Goal: Transaction & Acquisition: Obtain resource

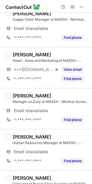
scroll to position [101, 0]
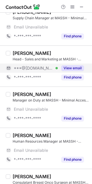
click at [78, 65] on div "View email" at bounding box center [71, 68] width 26 height 9
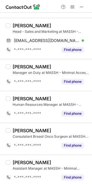
scroll to position [82, 0]
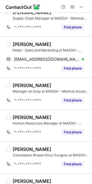
click at [78, 65] on div "Find phone" at bounding box center [71, 68] width 26 height 9
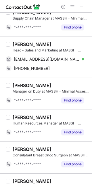
click at [15, 42] on div "Anil Singh" at bounding box center [32, 44] width 39 height 6
copy div "Anil"
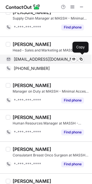
click at [41, 60] on span "anilsingh5890@gmail.com" at bounding box center [47, 59] width 66 height 5
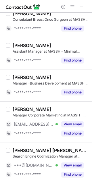
scroll to position [223, 0]
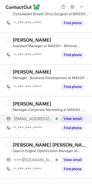
click at [82, 117] on button "View email" at bounding box center [72, 119] width 23 height 6
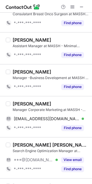
click at [22, 108] on div "Manager Corporate Marketing at MASSH - Minimal Access Smart Surgery Hospitals" at bounding box center [51, 109] width 76 height 5
click at [22, 106] on div "Chaman Singh" at bounding box center [32, 104] width 39 height 6
copy div "Chaman"
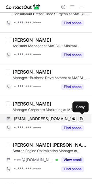
click at [37, 118] on span "chaman.singh@massh.in" at bounding box center [47, 118] width 66 height 5
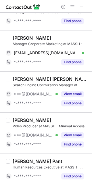
scroll to position [290, 0]
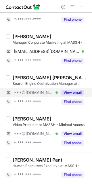
click at [78, 94] on button "View email" at bounding box center [72, 93] width 23 height 6
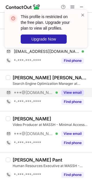
click at [14, 76] on div "Ravi kant Singh" at bounding box center [51, 78] width 76 height 6
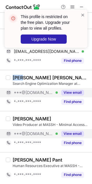
click at [73, 135] on button "View email" at bounding box center [72, 134] width 23 height 6
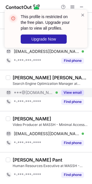
click at [20, 120] on div "Suman Dhar" at bounding box center [32, 119] width 39 height 6
copy div "Suman"
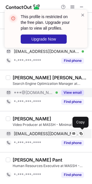
click at [47, 134] on span "suman9197d@gmail.com" at bounding box center [47, 133] width 66 height 5
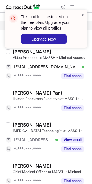
scroll to position [359, 0]
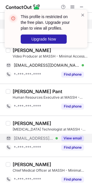
click at [70, 136] on button "View email" at bounding box center [72, 138] width 23 height 6
click at [12, 120] on div "Akash Kumar Cardiac Catheterization Technologist at MASSH - Minimal Access Smar…" at bounding box center [46, 136] width 92 height 41
click at [82, 15] on span at bounding box center [82, 15] width 5 height 6
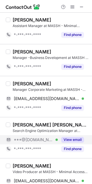
scroll to position [233, 0]
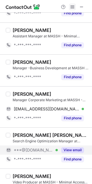
click at [71, 5] on span at bounding box center [72, 7] width 5 height 5
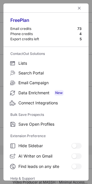
scroll to position [55, 0]
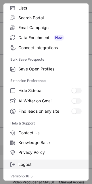
click at [47, 161] on label "Logout" at bounding box center [45, 165] width 85 height 10
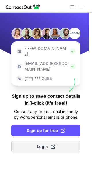
click at [56, 141] on button "Login" at bounding box center [45, 146] width 69 height 11
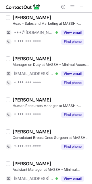
scroll to position [113, 0]
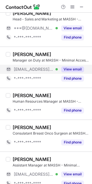
click at [77, 68] on button "View email" at bounding box center [72, 69] width 23 height 6
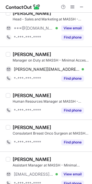
click at [22, 55] on div "Vaibhav Sharma" at bounding box center [32, 54] width 39 height 6
copy div "Vaibhav"
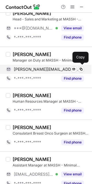
click at [49, 68] on span "vaibhav.sharma@massh.in" at bounding box center [47, 69] width 66 height 5
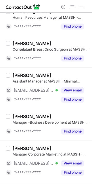
scroll to position [194, 0]
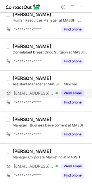
click at [77, 92] on button "View email" at bounding box center [72, 93] width 23 height 6
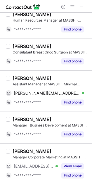
click at [17, 77] on div "Kewal Singh" at bounding box center [32, 78] width 39 height 6
copy div "Kewal"
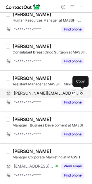
click at [43, 90] on div "kewal.singh@massh.in Verified Send email Copy" at bounding box center [45, 93] width 78 height 9
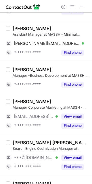
scroll to position [248, 0]
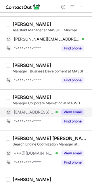
click at [75, 109] on div "View email" at bounding box center [71, 112] width 26 height 9
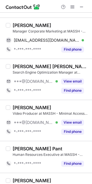
scroll to position [325, 0]
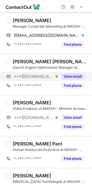
click at [77, 77] on button "View email" at bounding box center [72, 77] width 23 height 6
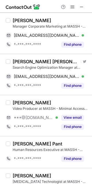
click at [16, 62] on div "Ravi kant Singh" at bounding box center [46, 62] width 66 height 6
copy div "Ravi"
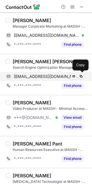
click at [45, 80] on div "ravikantpatel85@gmail.com Verified Send email Copy" at bounding box center [45, 76] width 78 height 9
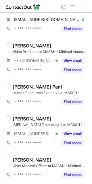
scroll to position [390, 0]
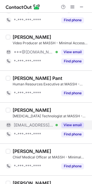
click at [77, 127] on button "View email" at bounding box center [72, 125] width 23 height 6
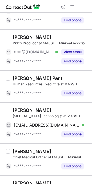
click at [16, 110] on div "Akash Kumar" at bounding box center [32, 110] width 39 height 6
copy div "Akash"
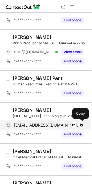
click at [47, 121] on div "akash.kumar@moolchandhealthcare.com Verified Send email Copy" at bounding box center [45, 124] width 78 height 9
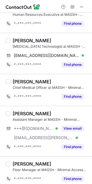
scroll to position [473, 0]
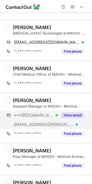
click at [74, 120] on div "View email" at bounding box center [71, 115] width 26 height 9
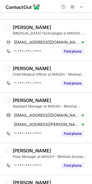
click at [19, 100] on div "Anuj Kumar" at bounding box center [32, 100] width 39 height 6
copy div "Anuj"
drag, startPoint x: 49, startPoint y: 114, endPoint x: 64, endPoint y: 110, distance: 15.3
click at [49, 117] on span "anuj97284@gmail.com" at bounding box center [47, 115] width 66 height 5
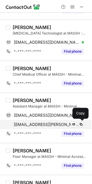
drag, startPoint x: 35, startPoint y: 126, endPoint x: 40, endPoint y: 124, distance: 5.1
click at [35, 126] on span "anuj.kumar@clearmedi.com" at bounding box center [47, 124] width 66 height 5
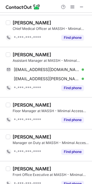
scroll to position [529, 0]
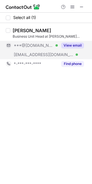
click at [77, 45] on button "View email" at bounding box center [72, 46] width 23 height 6
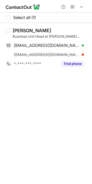
click at [20, 30] on div "Pankaj Jha" at bounding box center [32, 31] width 39 height 6
copy div "Pankaj"
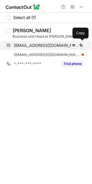
click at [35, 44] on span "pankajkjhamolekule@gmail.com" at bounding box center [47, 45] width 66 height 5
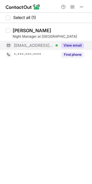
click at [78, 43] on button "View email" at bounding box center [72, 46] width 23 height 6
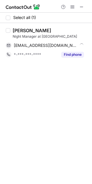
click at [17, 28] on div "Tophan Jena" at bounding box center [32, 31] width 39 height 6
copy div "Tophan"
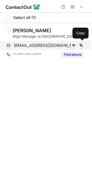
click at [44, 42] on div "tophan@swarajhospital.in Send email Copy" at bounding box center [45, 45] width 78 height 9
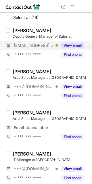
click at [66, 47] on button "View email" at bounding box center [72, 46] width 23 height 6
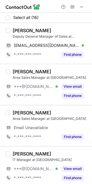
click at [17, 30] on div "[PERSON_NAME]" at bounding box center [32, 31] width 39 height 6
click at [17, 30] on div "Gourab Ghosh" at bounding box center [32, 31] width 39 height 6
copy div "Gourab"
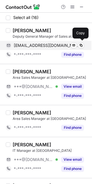
click at [47, 45] on span "gourab87.ghosh2@rediffmail.com" at bounding box center [47, 45] width 66 height 5
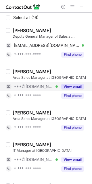
click at [75, 84] on button "View email" at bounding box center [72, 87] width 23 height 6
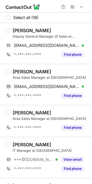
click at [14, 66] on div "Debayan Chakraborty Area Sales Manager at MAITYS dbynchakraborty@gmail.com Veri…" at bounding box center [46, 84] width 92 height 41
copy div "Debayan"
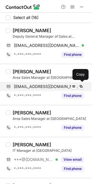
click at [46, 87] on span "dbynchakraborty@gmail.com" at bounding box center [47, 86] width 66 height 5
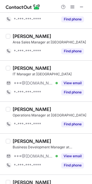
scroll to position [79, 0]
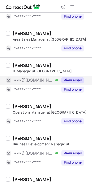
click at [78, 77] on div "View email" at bounding box center [71, 80] width 26 height 9
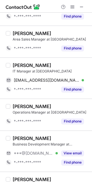
click at [24, 66] on div "Apurba Bhattacharjee" at bounding box center [32, 65] width 39 height 6
copy div "Apurba"
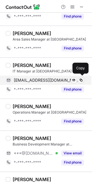
click at [36, 83] on span "wwwapurba26@gmail.com" at bounding box center [47, 80] width 66 height 5
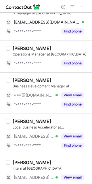
scroll to position [148, 0]
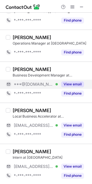
click at [75, 84] on button "View email" at bounding box center [72, 84] width 23 height 6
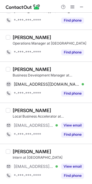
click at [26, 65] on div "Ashwin Joshi Business Development Manager at MAITYS joshi70031@hotmail.com Veri…" at bounding box center [46, 82] width 92 height 41
copy div "Ashwin"
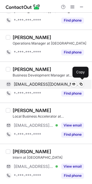
click at [38, 84] on span "joshi70031@hotmail.com" at bounding box center [47, 84] width 66 height 5
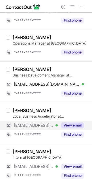
click at [70, 127] on button "View email" at bounding box center [72, 125] width 23 height 6
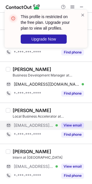
click at [19, 111] on div "Rajdeep Goswami" at bounding box center [32, 111] width 39 height 6
click at [83, 12] on span at bounding box center [82, 15] width 5 height 6
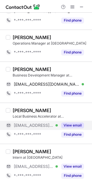
click at [72, 6] on span at bounding box center [72, 7] width 5 height 5
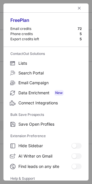
scroll to position [55, 0]
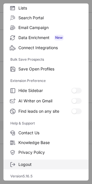
click at [50, 164] on span "Logout" at bounding box center [49, 164] width 63 height 5
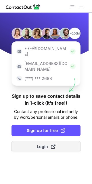
click at [51, 144] on span at bounding box center [53, 146] width 5 height 5
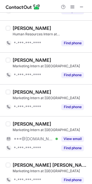
scroll to position [327, 0]
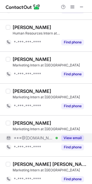
click at [76, 137] on button "View email" at bounding box center [72, 138] width 23 height 6
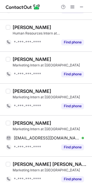
click at [19, 120] on div "Rehnav Walia" at bounding box center [32, 123] width 39 height 6
copy div "Rehnav"
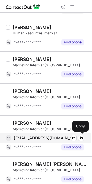
click at [43, 137] on span "waliarehnav@gmail.com" at bounding box center [47, 137] width 66 height 5
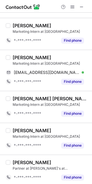
scroll to position [396, 0]
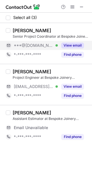
click at [78, 43] on button "View email" at bounding box center [72, 46] width 23 height 6
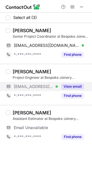
click at [78, 82] on div "View email" at bounding box center [71, 86] width 26 height 9
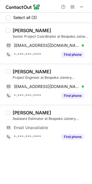
click at [16, 30] on div "Amina Khatun" at bounding box center [32, 31] width 39 height 6
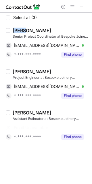
copy div "Amina"
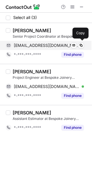
click at [40, 45] on span "khatunamina38@gmail.com" at bounding box center [47, 45] width 66 height 5
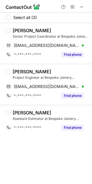
click at [19, 71] on div "Rahul Mohandas" at bounding box center [32, 72] width 39 height 6
copy div "Rahul"
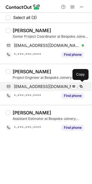
click at [39, 87] on span "rahul@bespokejoinery.ae" at bounding box center [47, 86] width 66 height 5
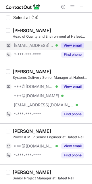
click at [76, 43] on button "View email" at bounding box center [72, 46] width 23 height 6
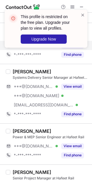
click at [14, 31] on div "This profile is restricted on the free plan. Upgrade your plan to view all prof…" at bounding box center [46, 29] width 83 height 38
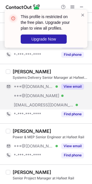
click at [70, 83] on div "View email" at bounding box center [71, 86] width 26 height 9
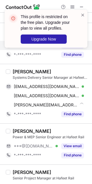
click at [19, 69] on div "Ahmed Al Najmi" at bounding box center [32, 72] width 39 height 6
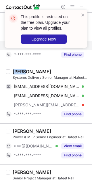
copy div "Ahmed"
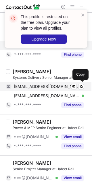
click at [54, 86] on span "yazoor48@gmail.com" at bounding box center [47, 86] width 66 height 5
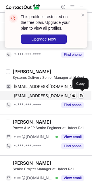
click at [51, 94] on span "ahmedalnajmi@gmail.com" at bounding box center [47, 95] width 66 height 5
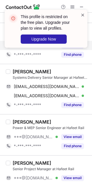
click at [82, 13] on span at bounding box center [82, 15] width 5 height 6
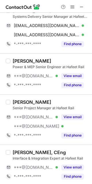
scroll to position [62, 0]
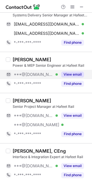
click at [76, 71] on div "View email" at bounding box center [71, 74] width 26 height 9
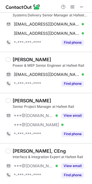
click at [17, 58] on div "Chandu Krishnappagowda" at bounding box center [32, 60] width 39 height 6
copy div "Chandu"
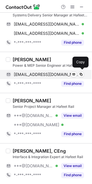
click at [52, 75] on span "skchandu72@gmail.com" at bounding box center [47, 74] width 66 height 5
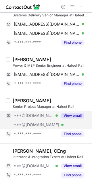
click at [82, 118] on div "View email" at bounding box center [71, 115] width 26 height 9
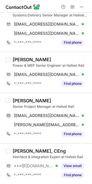
click at [18, 102] on div "Suhel Uddin" at bounding box center [32, 101] width 39 height 6
copy div "Suhel"
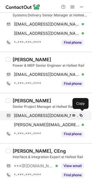
click at [43, 119] on div "suheluddinsu@gmail.com Verified Send email Copy" at bounding box center [45, 115] width 78 height 9
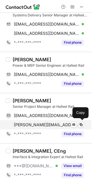
click at [48, 126] on span "suhel.uddin@hotmail.co.uk" at bounding box center [47, 124] width 66 height 5
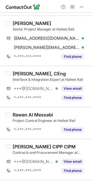
scroll to position [141, 0]
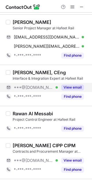
click at [71, 86] on button "View email" at bounding box center [72, 88] width 23 height 6
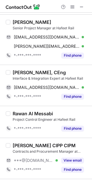
click at [16, 71] on div "Sujai Rajagopalan, CEng" at bounding box center [39, 73] width 53 height 6
copy div "Sujai"
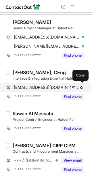
click at [49, 91] on div "sujaicrikey@gmail.com Verified Send email Copy" at bounding box center [45, 87] width 78 height 9
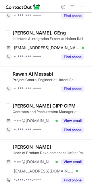
scroll to position [204, 0]
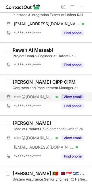
click at [78, 94] on button "View email" at bounding box center [72, 97] width 23 height 6
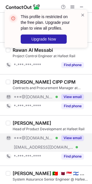
click at [69, 135] on div "View email" at bounding box center [71, 137] width 26 height 9
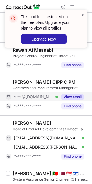
click at [18, 122] on div "Sten Vogel" at bounding box center [32, 123] width 39 height 6
copy div "Sten"
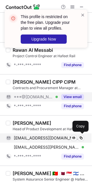
click at [44, 137] on span "crazybule@gmail.com" at bounding box center [47, 137] width 66 height 5
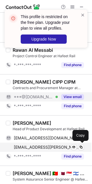
drag, startPoint x: 41, startPoint y: 148, endPoint x: 53, endPoint y: 148, distance: 12.6
click at [41, 148] on span "sten.vogel@dhl.com" at bounding box center [47, 147] width 66 height 5
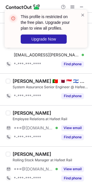
scroll to position [298, 0]
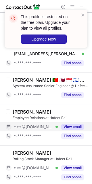
click at [81, 125] on button "View email" at bounding box center [72, 127] width 23 height 6
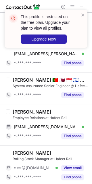
click at [18, 114] on div "Arthi Venkateswaran" at bounding box center [32, 112] width 39 height 6
copy div "Arthi"
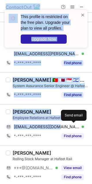
drag, startPoint x: 55, startPoint y: 129, endPoint x: 114, endPoint y: 140, distance: 60.7
click at [92, 140] on html "This profile is restricted on the free plan. Upgrade your plan to view all prof…" at bounding box center [46, 92] width 92 height 184
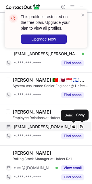
click at [58, 123] on div "arthivenkateswaran@gmail.com Verified Send email Copy" at bounding box center [45, 126] width 78 height 9
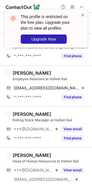
scroll to position [338, 0]
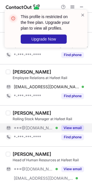
click at [80, 129] on button "View email" at bounding box center [72, 128] width 23 height 6
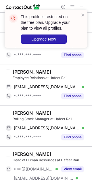
click at [16, 112] on div "SureshKumar Mohanraj" at bounding box center [32, 113] width 39 height 6
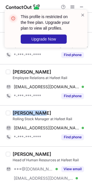
click at [16, 112] on div "SureshKumar Mohanraj" at bounding box center [32, 113] width 39 height 6
copy div "SureshKumar"
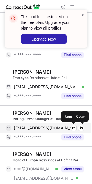
click at [47, 131] on div "sureshmemco@gmail.com Verified Send email Copy" at bounding box center [45, 127] width 78 height 9
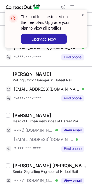
scroll to position [388, 0]
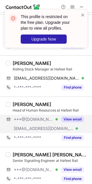
click at [79, 121] on button "View email" at bounding box center [72, 119] width 23 height 6
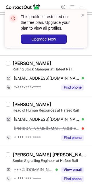
click at [18, 103] on div "Arafat Mousa" at bounding box center [32, 104] width 39 height 6
copy div "Arafat"
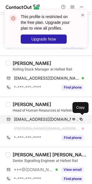
drag, startPoint x: 46, startPoint y: 116, endPoint x: 45, endPoint y: 119, distance: 3.6
click at [45, 119] on span "mibhellsing7@gmail.com" at bounding box center [47, 119] width 66 height 5
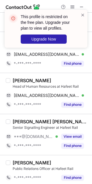
scroll to position [415, 0]
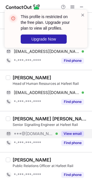
click at [76, 134] on button "View email" at bounding box center [72, 134] width 23 height 6
click at [82, 15] on span at bounding box center [82, 15] width 5 height 6
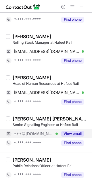
click at [74, 5] on span at bounding box center [72, 7] width 5 height 5
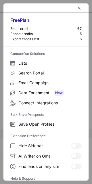
scroll to position [55, 0]
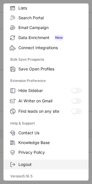
click at [60, 162] on span "Logout" at bounding box center [49, 164] width 63 height 5
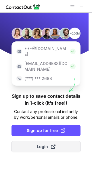
click at [45, 144] on span "Login" at bounding box center [46, 147] width 19 height 6
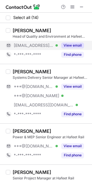
click at [76, 43] on button "View email" at bounding box center [72, 46] width 23 height 6
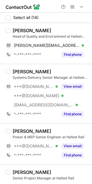
click at [20, 29] on div "Sean Jenner" at bounding box center [32, 31] width 39 height 6
copy div "Sean"
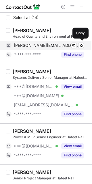
click at [47, 42] on div "sean.jenner@bkgulf.com Verified Send email Copy" at bounding box center [45, 45] width 78 height 9
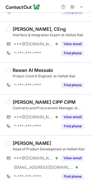
scroll to position [198, 0]
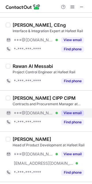
click at [80, 111] on button "View email" at bounding box center [72, 113] width 23 height 6
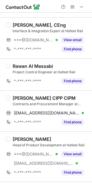
click at [18, 100] on div "Mateen Shah Khan CIPP CIPM" at bounding box center [44, 98] width 63 height 6
copy div "Mateen"
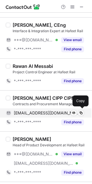
click at [48, 110] on span "mshahkhan9@gmail.com" at bounding box center [47, 112] width 66 height 5
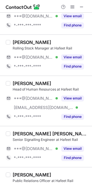
scroll to position [433, 0]
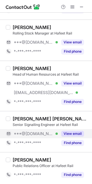
click at [79, 137] on div "View email" at bounding box center [71, 133] width 26 height 9
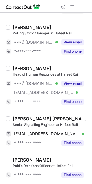
click at [19, 117] on div "David Pérez Sanz" at bounding box center [51, 119] width 76 height 6
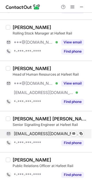
click at [54, 134] on span "davidperezsanz@gmail.com" at bounding box center [47, 133] width 66 height 5
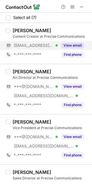
click at [80, 48] on button "View email" at bounding box center [72, 46] width 23 height 6
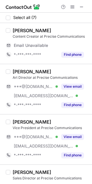
click at [17, 31] on div "[PERSON_NAME]" at bounding box center [32, 31] width 39 height 6
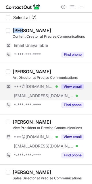
click at [79, 87] on button "View email" at bounding box center [72, 87] width 23 height 6
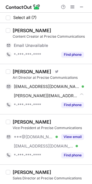
click at [20, 71] on div "[PERSON_NAME]" at bounding box center [32, 72] width 39 height 6
copy div "[PERSON_NAME]"
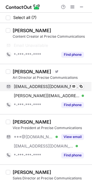
click at [54, 87] on div "[EMAIL_ADDRESS][DOMAIN_NAME] Verified" at bounding box center [49, 86] width 70 height 5
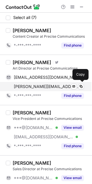
click at [53, 85] on span "[PERSON_NAME][EMAIL_ADDRESS][DOMAIN_NAME]" at bounding box center [47, 86] width 66 height 5
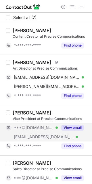
click at [80, 126] on button "View email" at bounding box center [72, 128] width 23 height 6
click at [26, 114] on div "[PERSON_NAME]" at bounding box center [32, 113] width 39 height 6
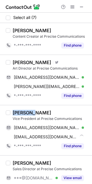
click at [26, 114] on div "[PERSON_NAME]" at bounding box center [32, 113] width 39 height 6
copy div "Prashant"
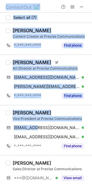
drag, startPoint x: 35, startPoint y: 130, endPoint x: 119, endPoint y: 122, distance: 84.9
click at [92, 122] on html "Select all (7) [PERSON_NAME] Content Creator at Precise Communications *-***-**…" at bounding box center [46, 92] width 92 height 184
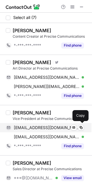
click at [55, 125] on span "[EMAIL_ADDRESS][DOMAIN_NAME]" at bounding box center [47, 127] width 66 height 5
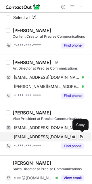
click at [47, 138] on span "[EMAIL_ADDRESS][DOMAIN_NAME]" at bounding box center [47, 136] width 66 height 5
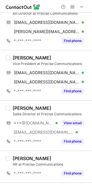
scroll to position [57, 0]
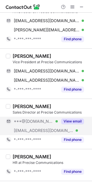
click at [75, 119] on button "View email" at bounding box center [72, 121] width 23 height 6
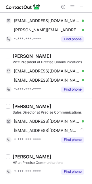
click at [15, 104] on div "Ravi M Goshalia" at bounding box center [32, 106] width 39 height 6
copy div "Ravi"
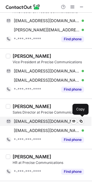
click at [45, 125] on div "goshaliarm@gmail.com Verified Send email Copy" at bounding box center [45, 121] width 78 height 9
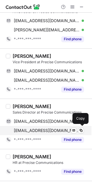
click at [47, 132] on span "ravi@tobeprecise.com" at bounding box center [47, 130] width 66 height 5
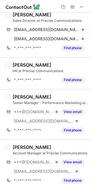
scroll to position [154, 0]
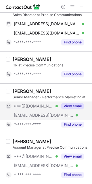
click at [74, 101] on div "View email" at bounding box center [71, 105] width 26 height 9
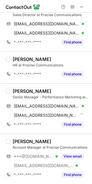
click at [15, 90] on div "Ravi Raj" at bounding box center [32, 91] width 39 height 6
copy div "Ravi"
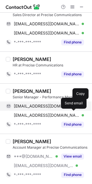
click at [45, 108] on span "ravirajmvsst@gmail.com" at bounding box center [47, 105] width 66 height 5
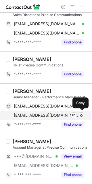
click at [43, 114] on span "ravi@tobeprecise.com" at bounding box center [47, 115] width 66 height 5
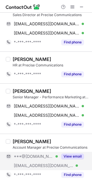
click at [70, 156] on button "View email" at bounding box center [72, 157] width 23 height 6
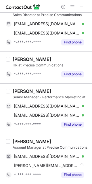
click at [14, 139] on div "Maitreyee Pendse" at bounding box center [32, 142] width 39 height 6
copy div "Maitreyee"
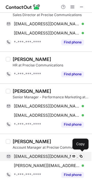
click at [33, 154] on span "maitreyeependse@gmail.com" at bounding box center [47, 156] width 66 height 5
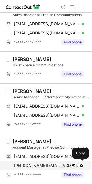
click at [50, 163] on span "maitreyee@tobeprecise.com" at bounding box center [47, 165] width 66 height 5
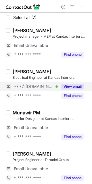
click at [71, 87] on button "View email" at bounding box center [72, 87] width 23 height 6
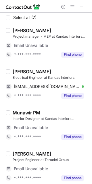
click at [11, 68] on div "[PERSON_NAME] Electrical Engineer at Kandas Interiors [EMAIL_ADDRESS][DOMAIN_NA…" at bounding box center [46, 84] width 92 height 41
copy div "[PERSON_NAME]"
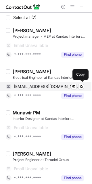
click at [40, 86] on span "[EMAIL_ADDRESS][DOMAIN_NAME]" at bounding box center [47, 86] width 66 height 5
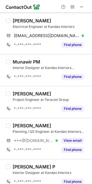
scroll to position [49, 0]
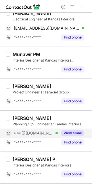
click at [78, 136] on button "View email" at bounding box center [72, 133] width 23 height 6
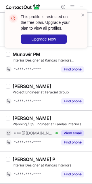
click at [19, 116] on div "[PERSON_NAME]" at bounding box center [32, 118] width 39 height 6
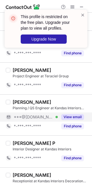
scroll to position [60, 0]
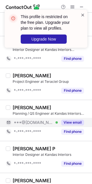
click at [82, 14] on span at bounding box center [82, 15] width 5 height 6
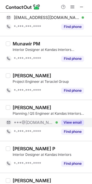
click at [70, 6] on span at bounding box center [72, 7] width 5 height 5
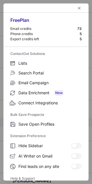
scroll to position [55, 0]
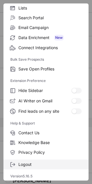
click at [45, 160] on label "Logout" at bounding box center [45, 165] width 85 height 10
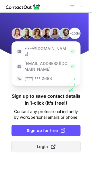
click at [47, 144] on span "Login" at bounding box center [46, 147] width 19 height 6
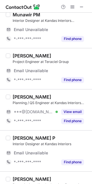
scroll to position [115, 0]
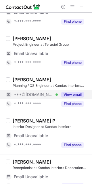
click at [75, 92] on button "View email" at bounding box center [72, 95] width 23 height 6
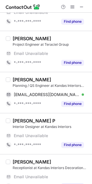
click at [17, 75] on div "[PERSON_NAME] Planning / QS Engineer at Kandas Interiors Decoration LLC [EMAIL_…" at bounding box center [46, 92] width 92 height 41
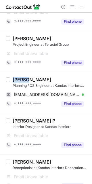
copy div "Sooraj"
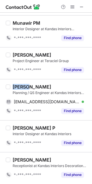
scroll to position [81, 0]
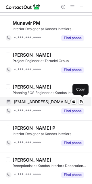
click at [44, 101] on span "[EMAIL_ADDRESS][DOMAIN_NAME]" at bounding box center [47, 101] width 66 height 5
